Goal: Task Accomplishment & Management: Manage account settings

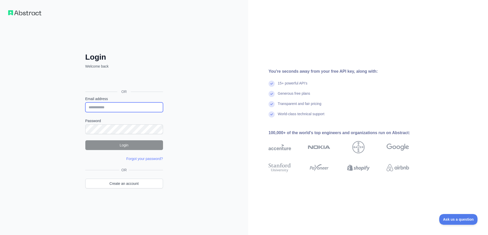
click at [126, 109] on input "Email address" at bounding box center [124, 107] width 78 height 10
type input "**********"
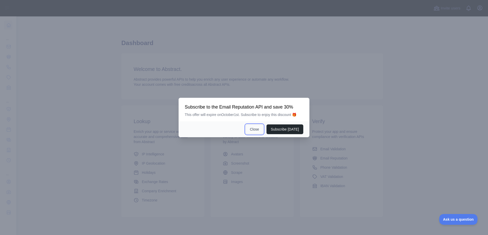
click at [255, 130] on button "Close" at bounding box center [255, 129] width 18 height 10
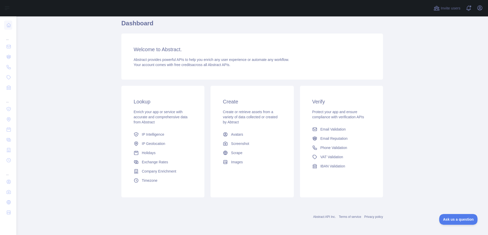
scroll to position [20, 0]
click at [479, 8] on icon "button" at bounding box center [480, 8] width 6 height 6
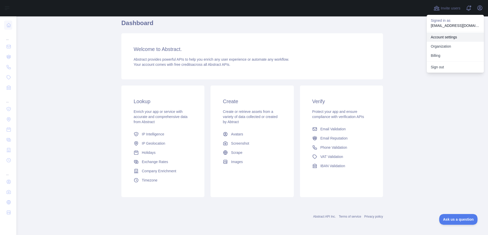
click at [466, 38] on link "Account settings" at bounding box center [455, 36] width 57 height 9
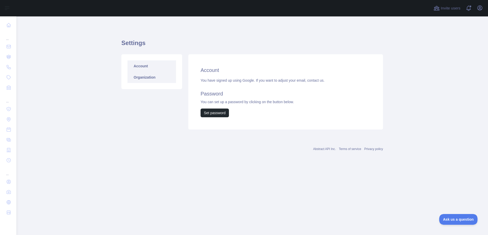
click at [136, 82] on link "Organization" at bounding box center [152, 77] width 49 height 11
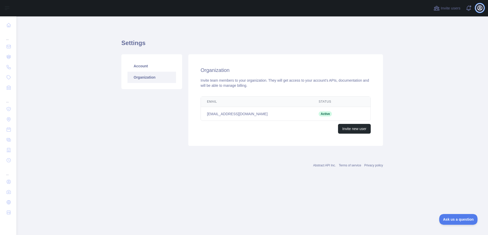
click at [483, 8] on icon "button" at bounding box center [480, 8] width 6 height 6
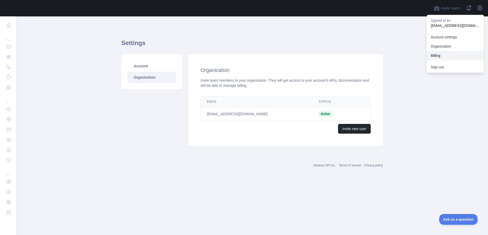
click at [442, 57] on button "Billing" at bounding box center [455, 55] width 57 height 9
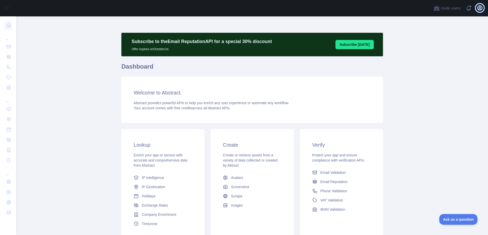
click at [478, 8] on icon "button" at bounding box center [480, 8] width 6 height 6
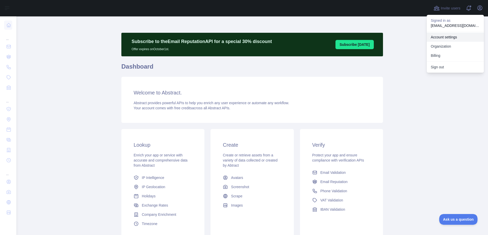
click at [449, 35] on link "Account settings" at bounding box center [455, 36] width 57 height 9
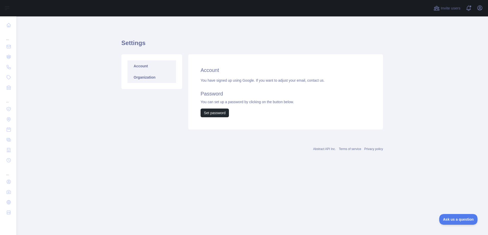
click at [143, 76] on link "Organization" at bounding box center [152, 77] width 49 height 11
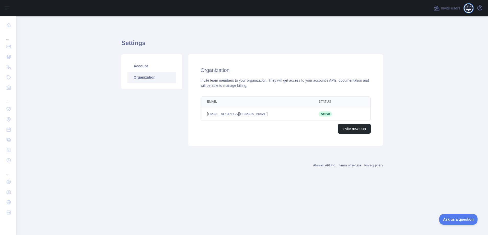
click at [471, 7] on span at bounding box center [471, 8] width 10 height 16
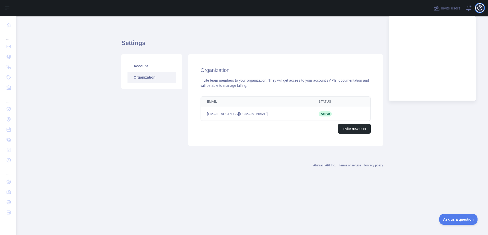
click at [480, 6] on icon "button" at bounding box center [480, 8] width 5 height 5
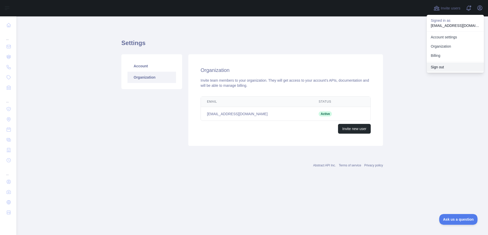
click at [433, 68] on button "Sign out" at bounding box center [455, 66] width 57 height 9
